Goal: Transaction & Acquisition: Obtain resource

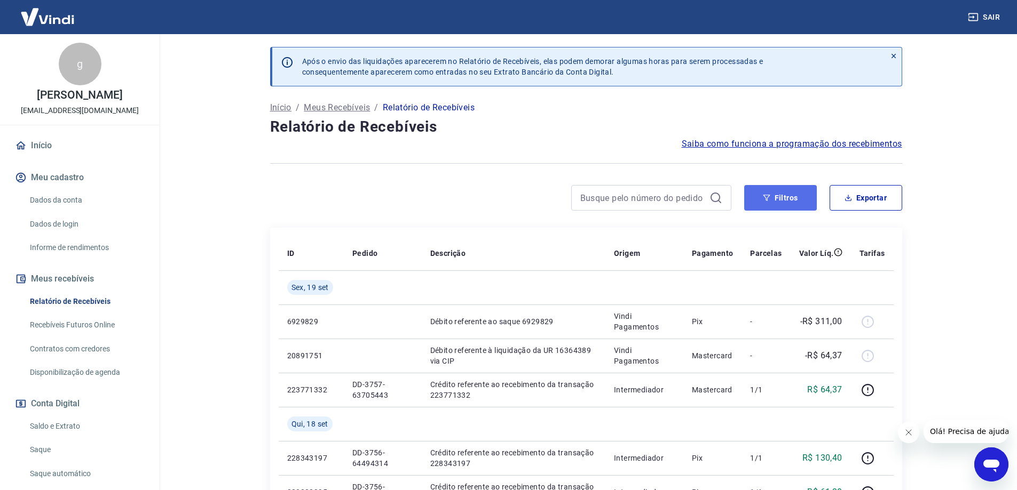
click at [769, 204] on button "Filtros" at bounding box center [780, 198] width 73 height 26
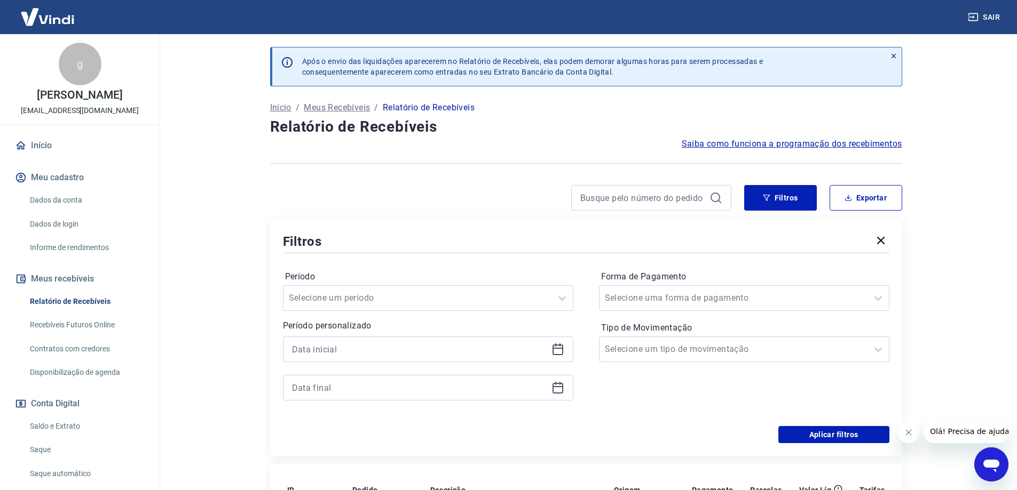
click at [557, 348] on icon at bounding box center [557, 348] width 11 height 1
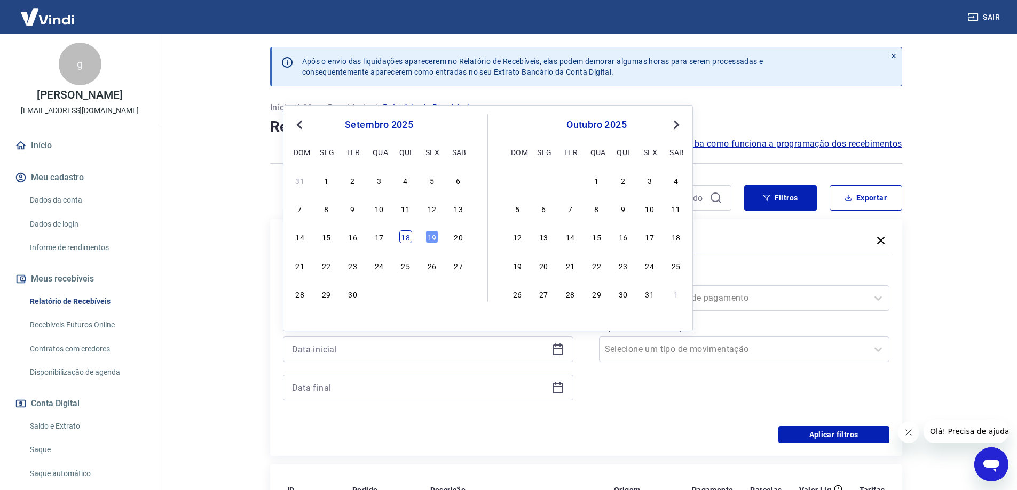
click at [409, 238] on div "18" at bounding box center [405, 237] width 13 height 13
type input "18/09/2025"
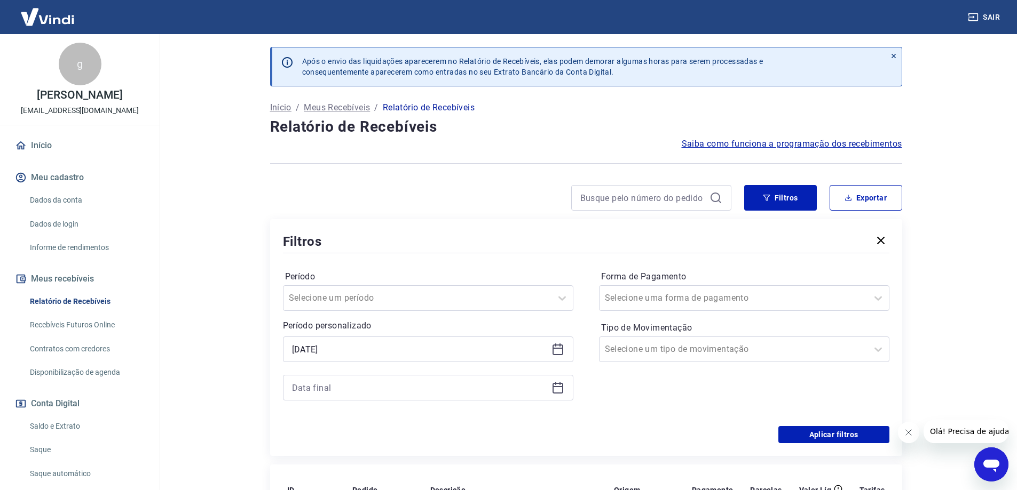
click at [558, 385] on icon at bounding box center [557, 388] width 13 height 13
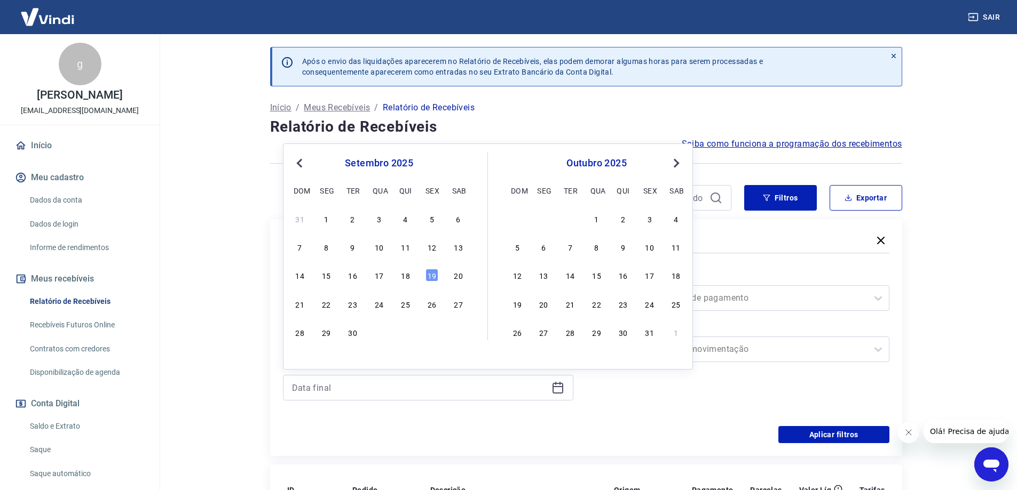
click at [416, 273] on div "14 15 16 17 18 19 20" at bounding box center [379, 275] width 174 height 15
click at [407, 277] on div "18" at bounding box center [405, 275] width 13 height 13
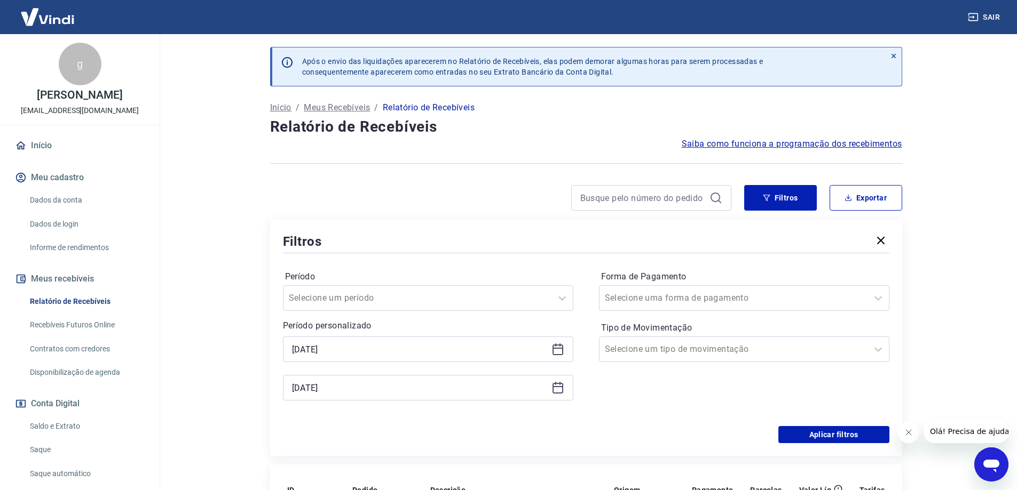
type input "18/09/2025"
click at [839, 436] on button "Aplicar filtros" at bounding box center [833, 434] width 111 height 17
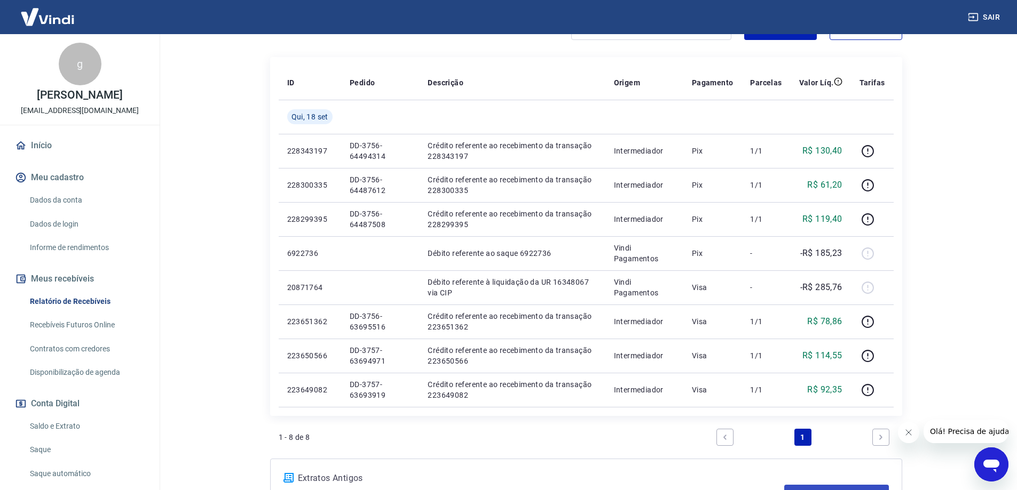
scroll to position [50, 0]
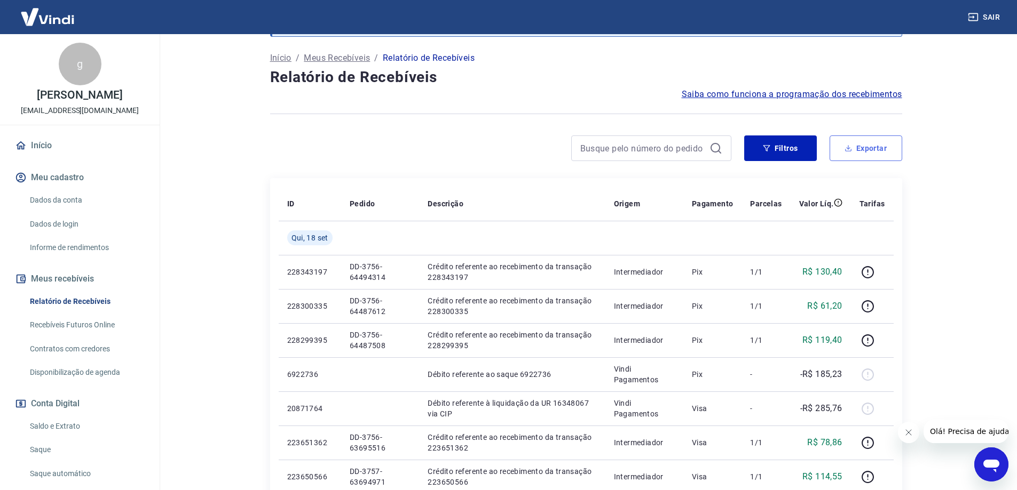
click at [862, 148] on button "Exportar" at bounding box center [865, 149] width 73 height 26
type input "18/09/2025"
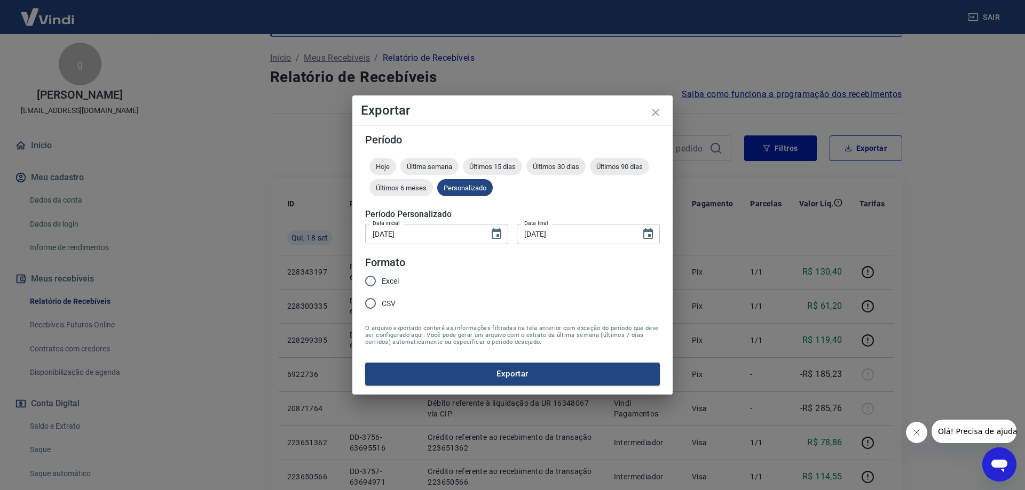
click at [384, 295] on label "CSV" at bounding box center [378, 303] width 39 height 22
click at [387, 306] on span "CSV" at bounding box center [389, 303] width 14 height 11
click at [382, 306] on input "CSV" at bounding box center [370, 303] width 22 height 22
radio input "true"
click at [523, 369] on button "Exportar" at bounding box center [512, 374] width 295 height 22
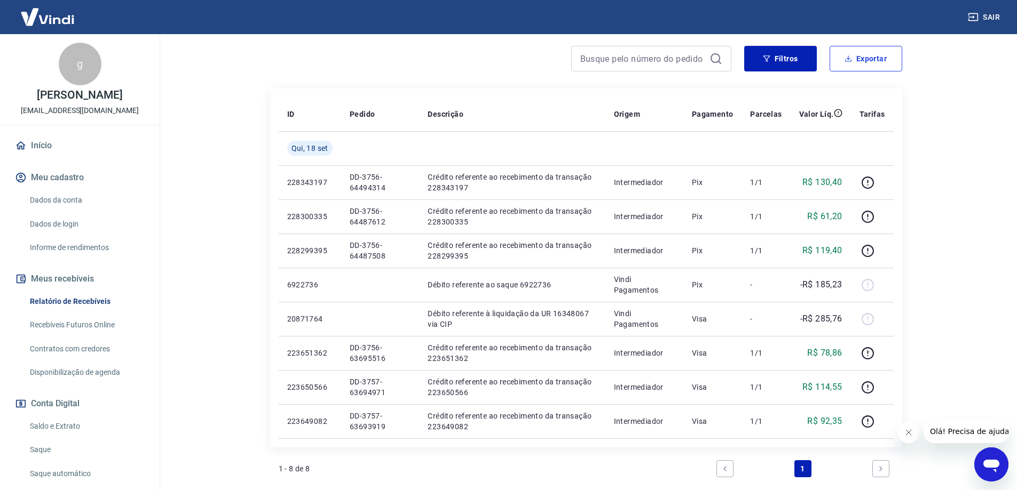
scroll to position [156, 0]
